Goal: Subscribe to service/newsletter

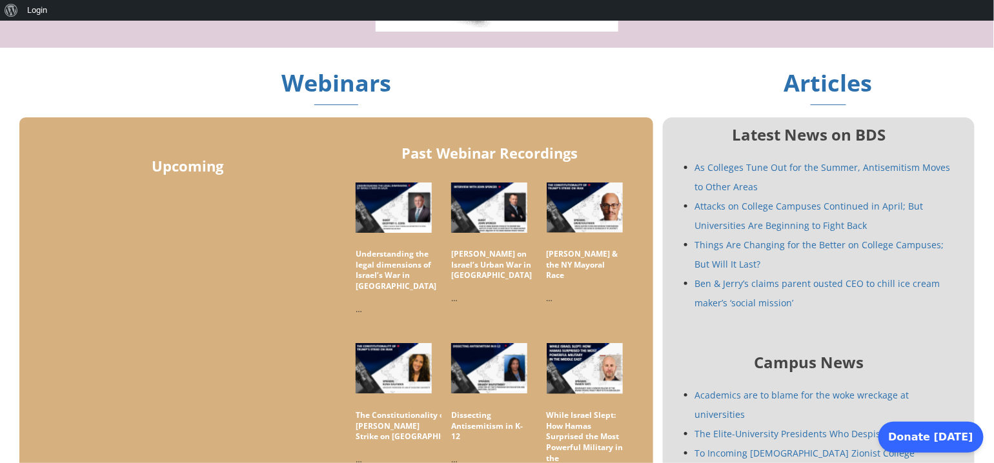
scroll to position [645, 0]
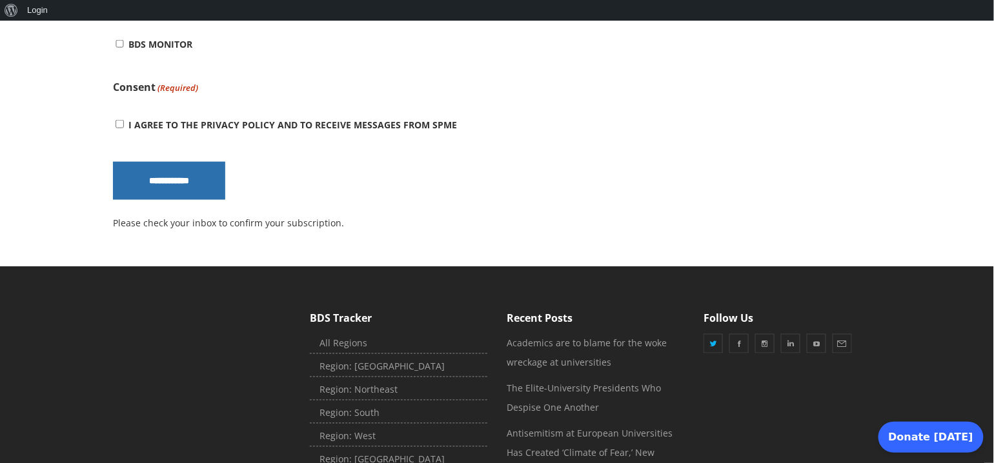
scroll to position [587, 0]
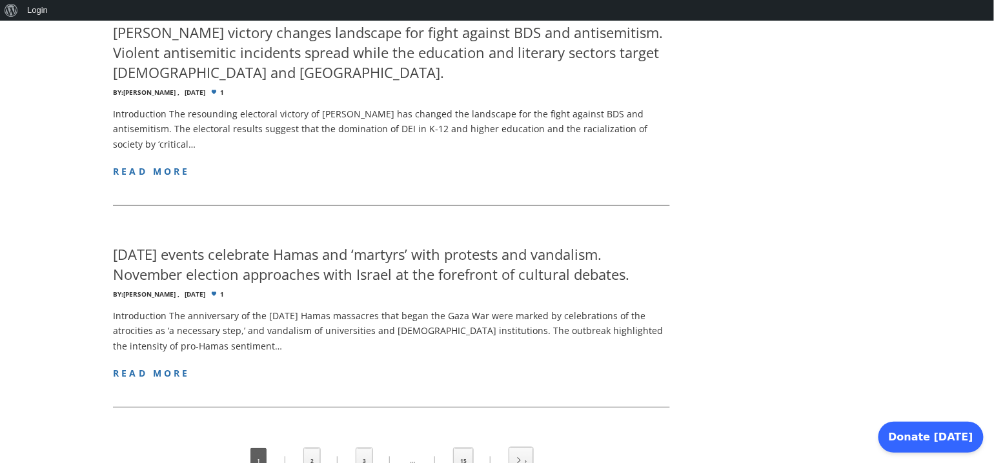
scroll to position [2112, 0]
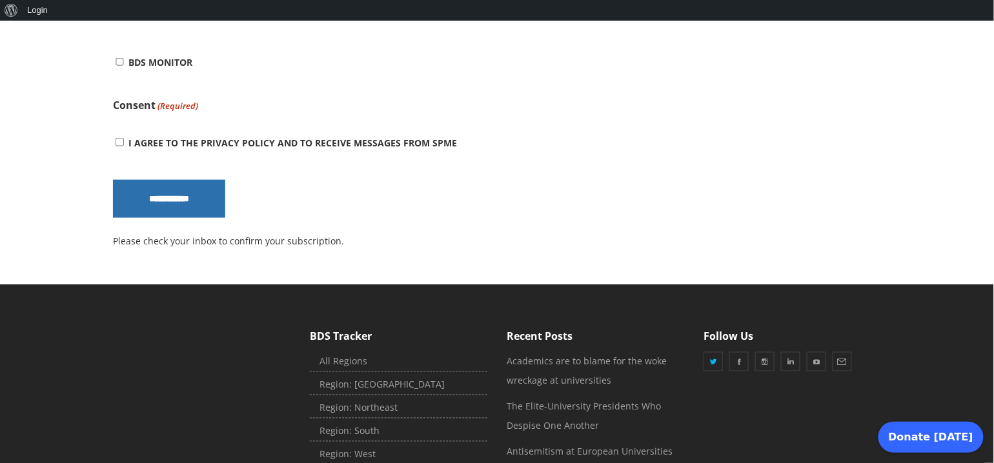
scroll to position [676, 0]
